Goal: Communication & Community: Ask a question

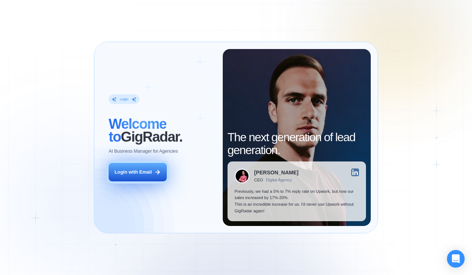
click at [147, 173] on div "Login with Email" at bounding box center [133, 172] width 37 height 7
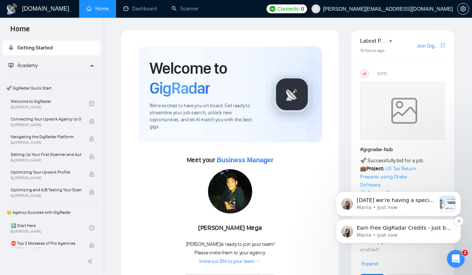
click at [433, 228] on p "Earn Free GigRadar Credits - Just by Sharing Your Story! 💬 Want more credits fo…" at bounding box center [404, 227] width 95 height 7
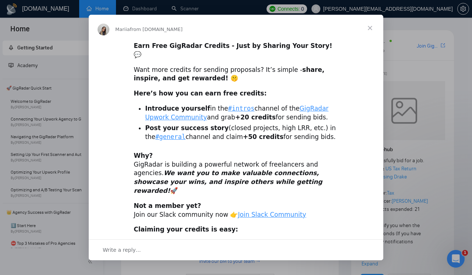
click at [368, 24] on span "Close" at bounding box center [370, 28] width 27 height 27
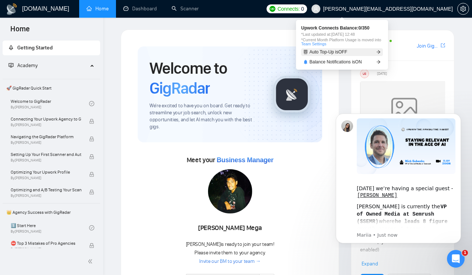
click at [360, 50] on link "Auto Top-Up is OFF" at bounding box center [342, 52] width 82 height 8
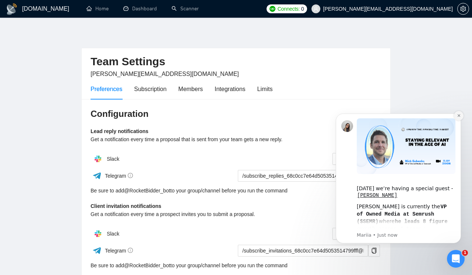
click at [459, 116] on icon "Dismiss notification" at bounding box center [458, 115] width 3 height 3
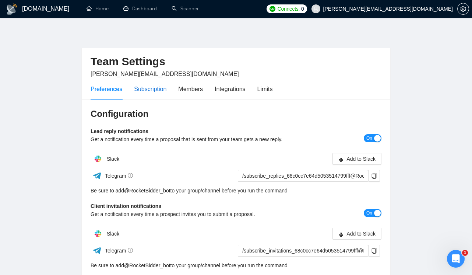
click at [156, 88] on div "Subscription" at bounding box center [150, 88] width 32 height 9
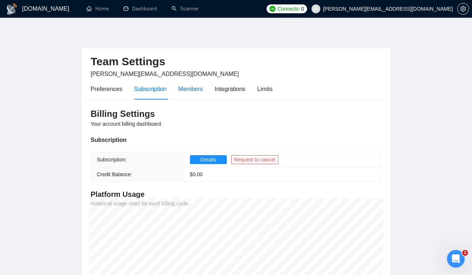
click at [190, 88] on div "Members" at bounding box center [190, 88] width 25 height 9
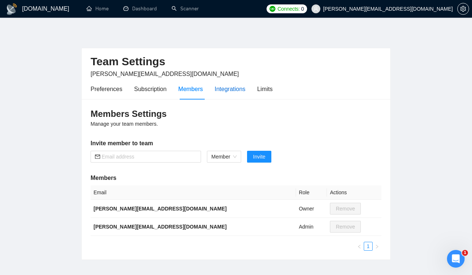
click at [230, 89] on div "Integrations" at bounding box center [230, 88] width 31 height 9
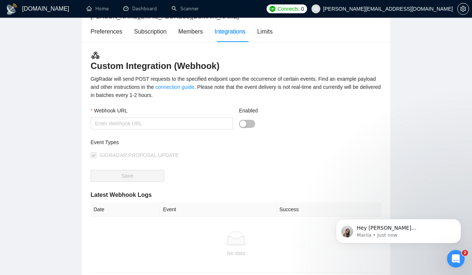
scroll to position [49, 0]
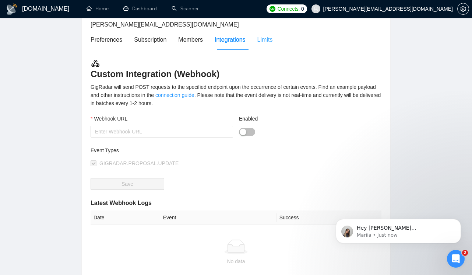
click at [272, 44] on div "Limits" at bounding box center [264, 39] width 15 height 21
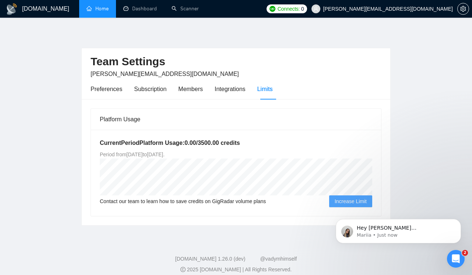
click at [102, 6] on link "Home" at bounding box center [98, 9] width 22 height 6
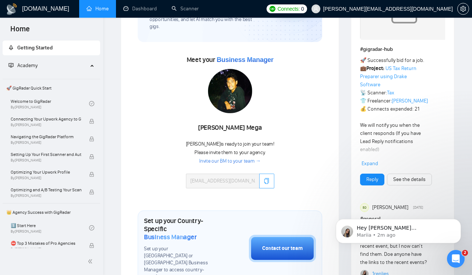
scroll to position [93, 0]
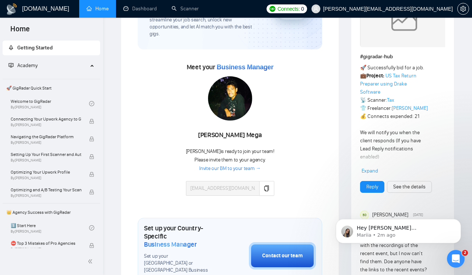
click at [240, 130] on div "Yonathan Djawa Mega" at bounding box center [230, 135] width 88 height 13
copy div "Yonathan Djawa Mega"
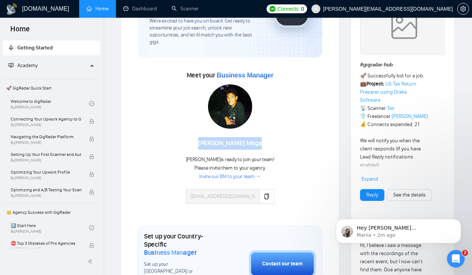
scroll to position [78, 0]
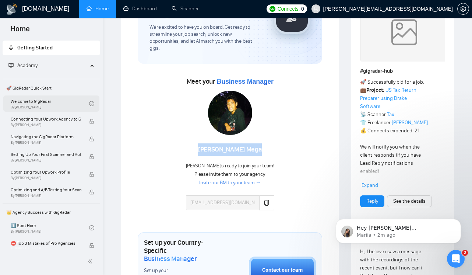
click at [51, 101] on link "Welcome to GigRadar By [PERSON_NAME]" at bounding box center [50, 103] width 78 height 16
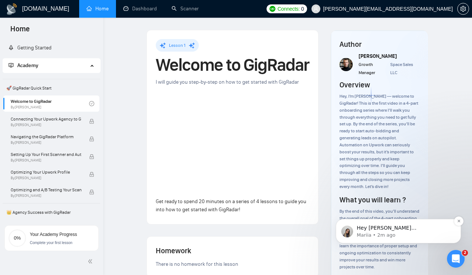
click at [416, 228] on p "Hey [PERSON_NAME][EMAIL_ADDRESS][DOMAIN_NAME], Do you want to learn how to inte…" at bounding box center [404, 227] width 95 height 7
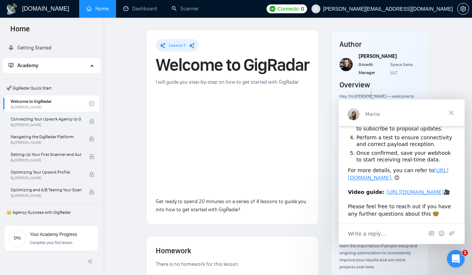
scroll to position [115, 0]
click at [453, 113] on span "Close" at bounding box center [451, 112] width 27 height 27
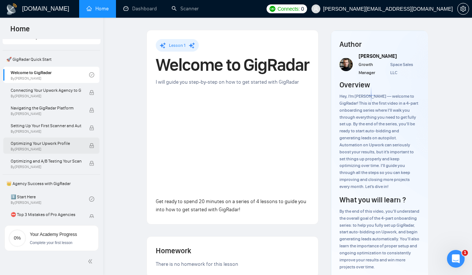
scroll to position [0, 0]
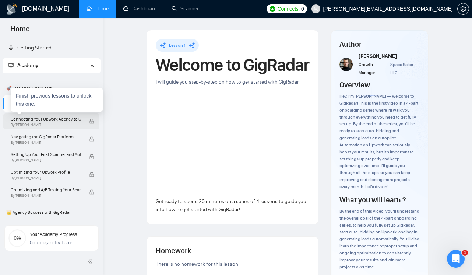
click at [60, 121] on span "Connecting Your Upwork Agency to GigRadar" at bounding box center [46, 118] width 71 height 7
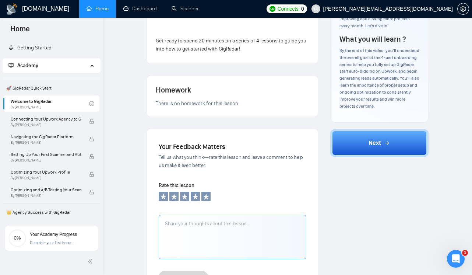
scroll to position [163, 0]
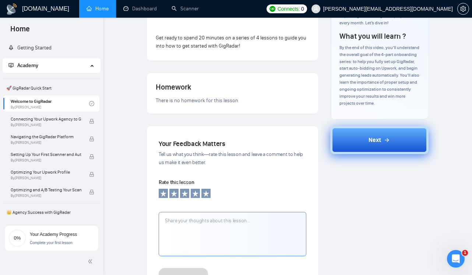
click at [359, 153] on button "Next" at bounding box center [379, 140] width 98 height 28
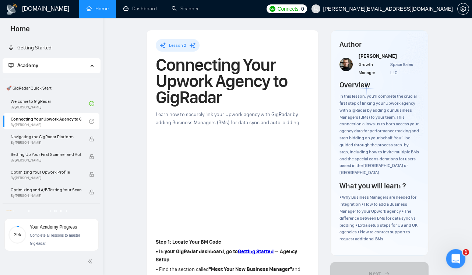
click at [456, 258] on icon "Open Intercom Messenger" at bounding box center [455, 257] width 12 height 12
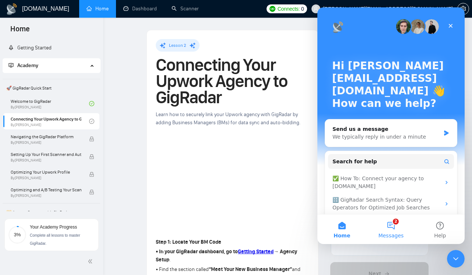
click at [386, 225] on button "2 Messages" at bounding box center [390, 228] width 49 height 29
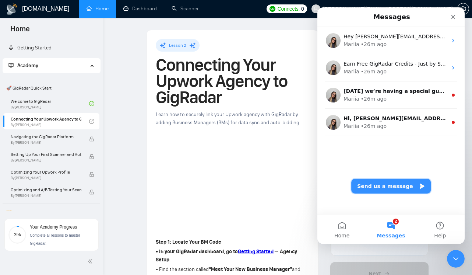
drag, startPoint x: 381, startPoint y: 182, endPoint x: 381, endPoint y: 187, distance: 4.8
click at [381, 182] on button "Send us a message" at bounding box center [391, 186] width 80 height 15
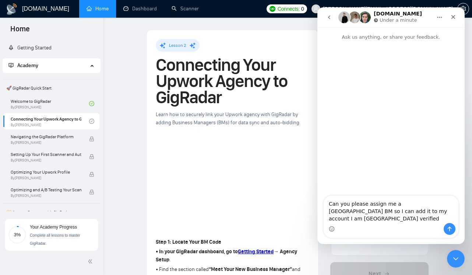
type textarea "Can you please assign me a [GEOGRAPHIC_DATA] BM so I can add it to my account I…"
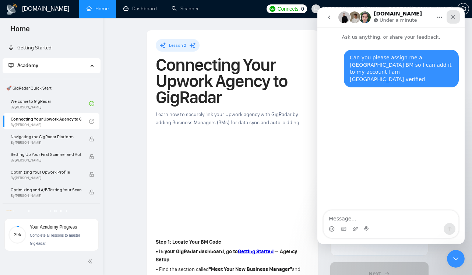
click at [453, 17] on icon "Close" at bounding box center [453, 17] width 4 height 4
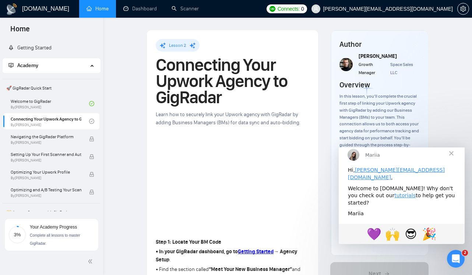
scroll to position [48, 0]
click at [452, 159] on span "Close" at bounding box center [451, 153] width 27 height 27
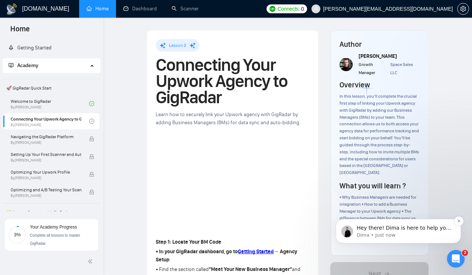
scroll to position [108, 0]
click at [418, 227] on p "Hey there! Dima is here to help you 🤓 Please, give me a couple of minutes to ch…" at bounding box center [404, 227] width 95 height 7
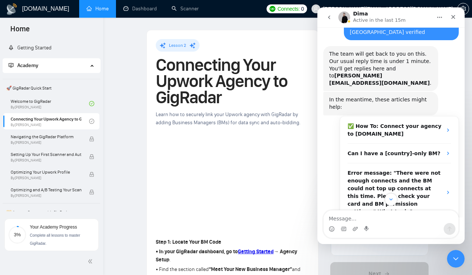
scroll to position [46, 0]
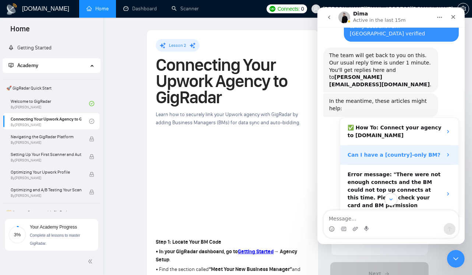
click at [405, 145] on div "Can I have a [country]-only BM?" at bounding box center [399, 155] width 118 height 20
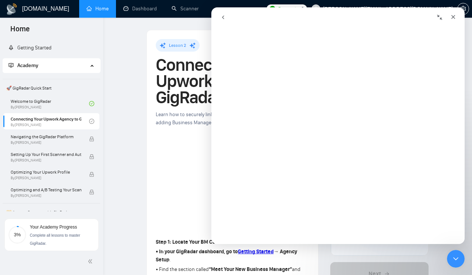
scroll to position [0, 0]
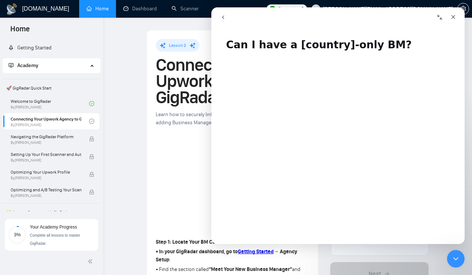
click at [224, 18] on icon "go back" at bounding box center [223, 17] width 6 height 6
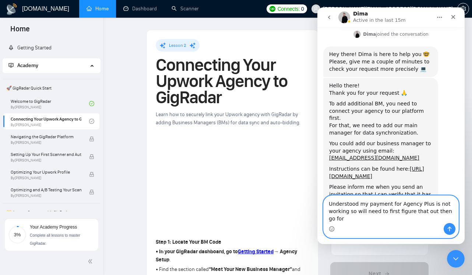
scroll to position [270, 0]
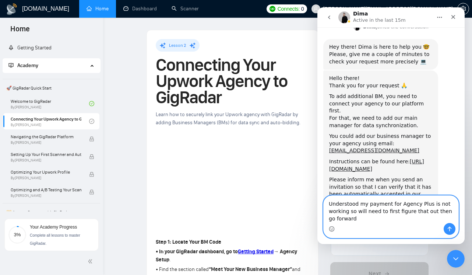
type textarea "Understood my payment for Agency Plus is not working so will need to first figu…"
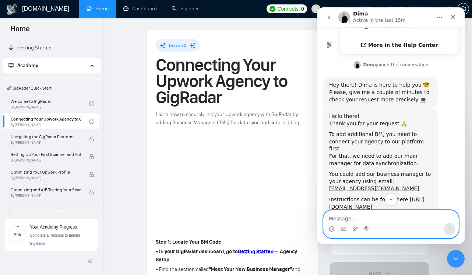
scroll to position [233, 0]
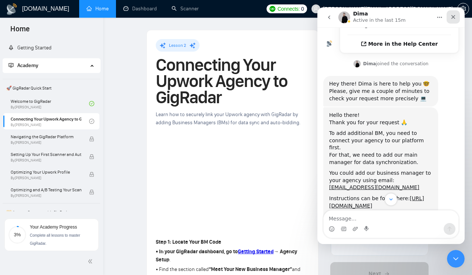
click at [453, 18] on icon "Close" at bounding box center [453, 17] width 4 height 4
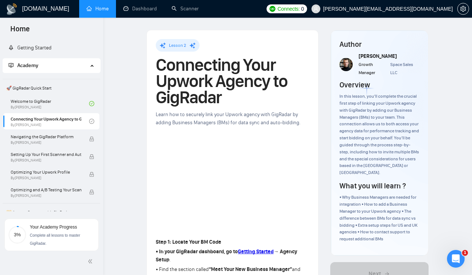
click at [253, 120] on span "Learn how to securely link your Upwork agency with GigRadar by adding Business …" at bounding box center [228, 118] width 145 height 14
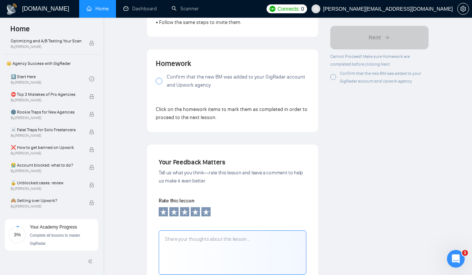
scroll to position [664, 0]
